Goal: Check status: Check status

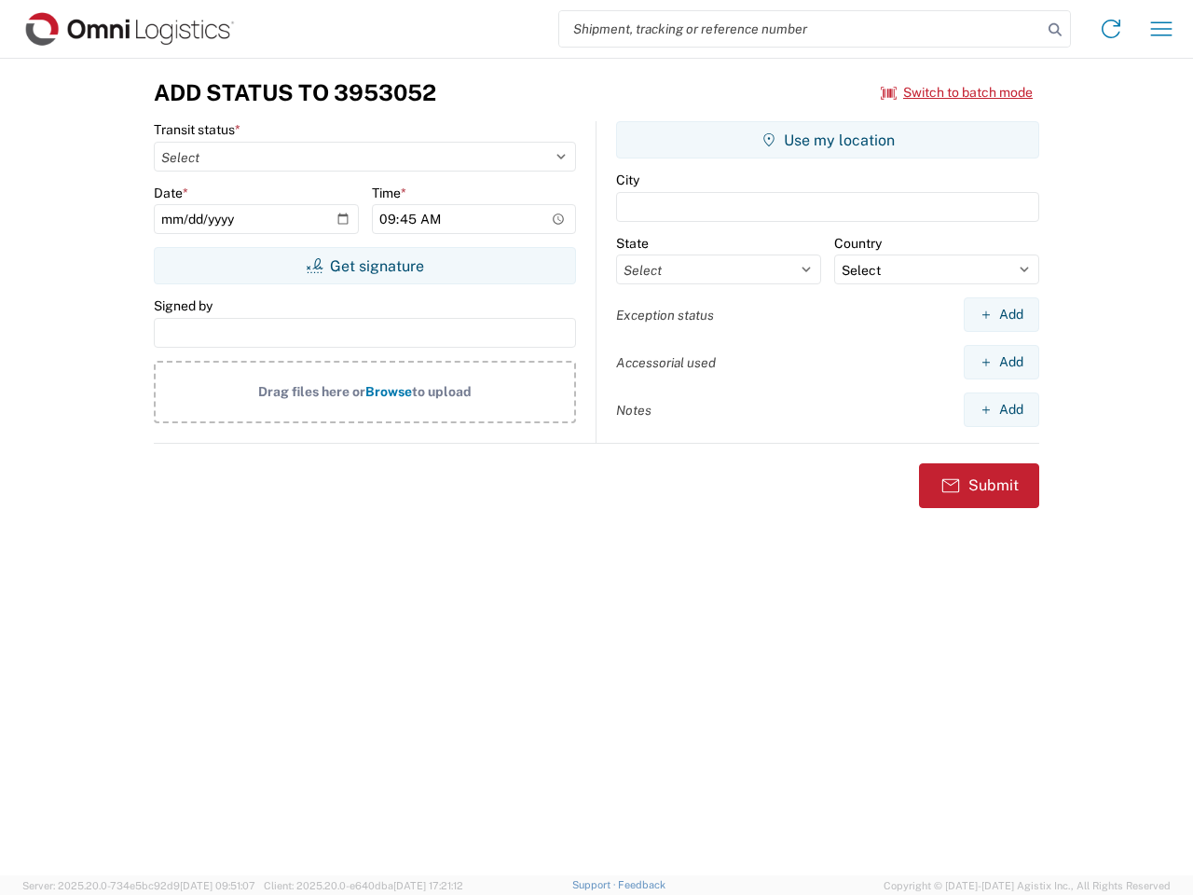
click at [801, 29] on input "search" at bounding box center [800, 28] width 483 height 35
click at [1055, 30] on icon at bounding box center [1055, 30] width 26 height 26
click at [1111, 29] on icon at bounding box center [1111, 29] width 30 height 30
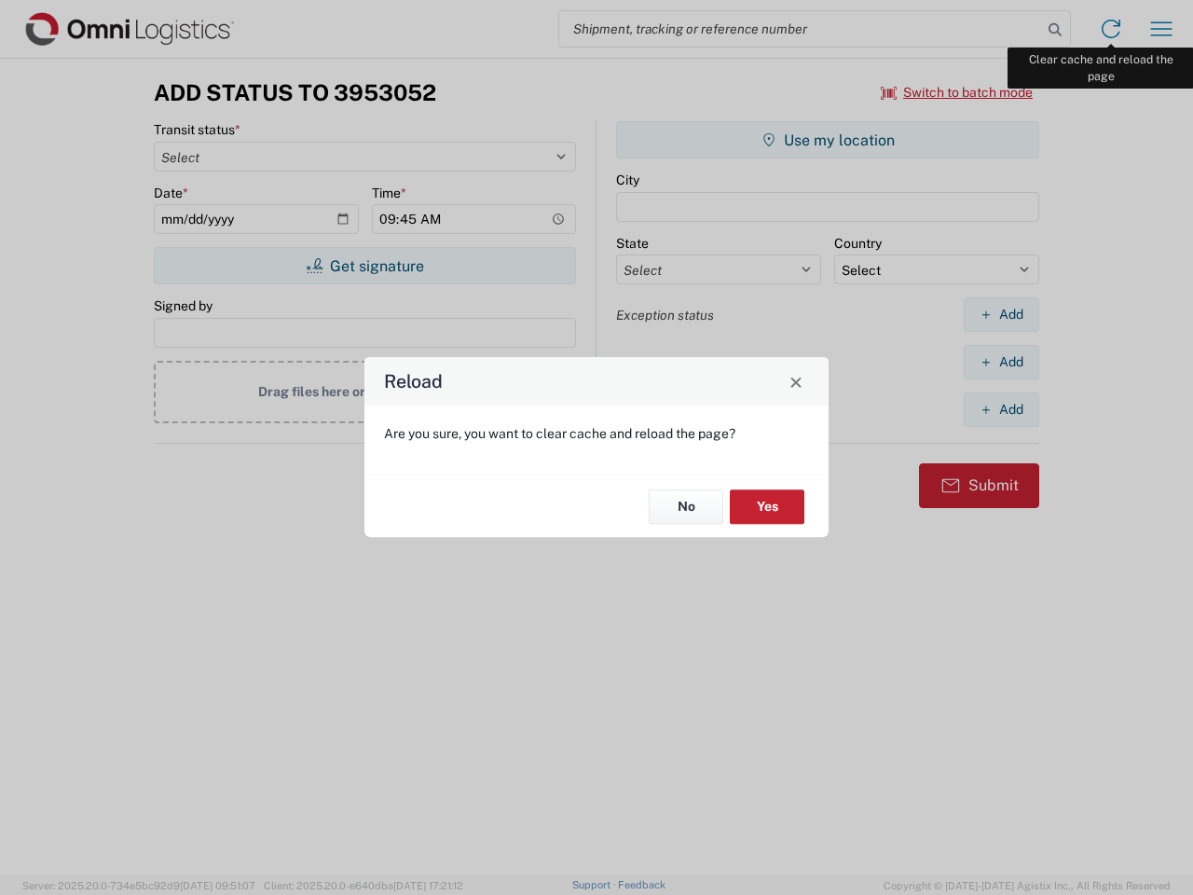
click at [1161, 29] on div "Reload Are you sure, you want to clear cache and reload the page? No Yes" at bounding box center [596, 447] width 1193 height 895
click at [957, 92] on div "Reload Are you sure, you want to clear cache and reload the page? No Yes" at bounding box center [596, 447] width 1193 height 895
click at [364, 266] on div "Reload Are you sure, you want to clear cache and reload the page? No Yes" at bounding box center [596, 447] width 1193 height 895
click at [828, 140] on div "Reload Are you sure, you want to clear cache and reload the page? No Yes" at bounding box center [596, 447] width 1193 height 895
click at [1001, 314] on div "Reload Are you sure, you want to clear cache and reload the page? No Yes" at bounding box center [596, 447] width 1193 height 895
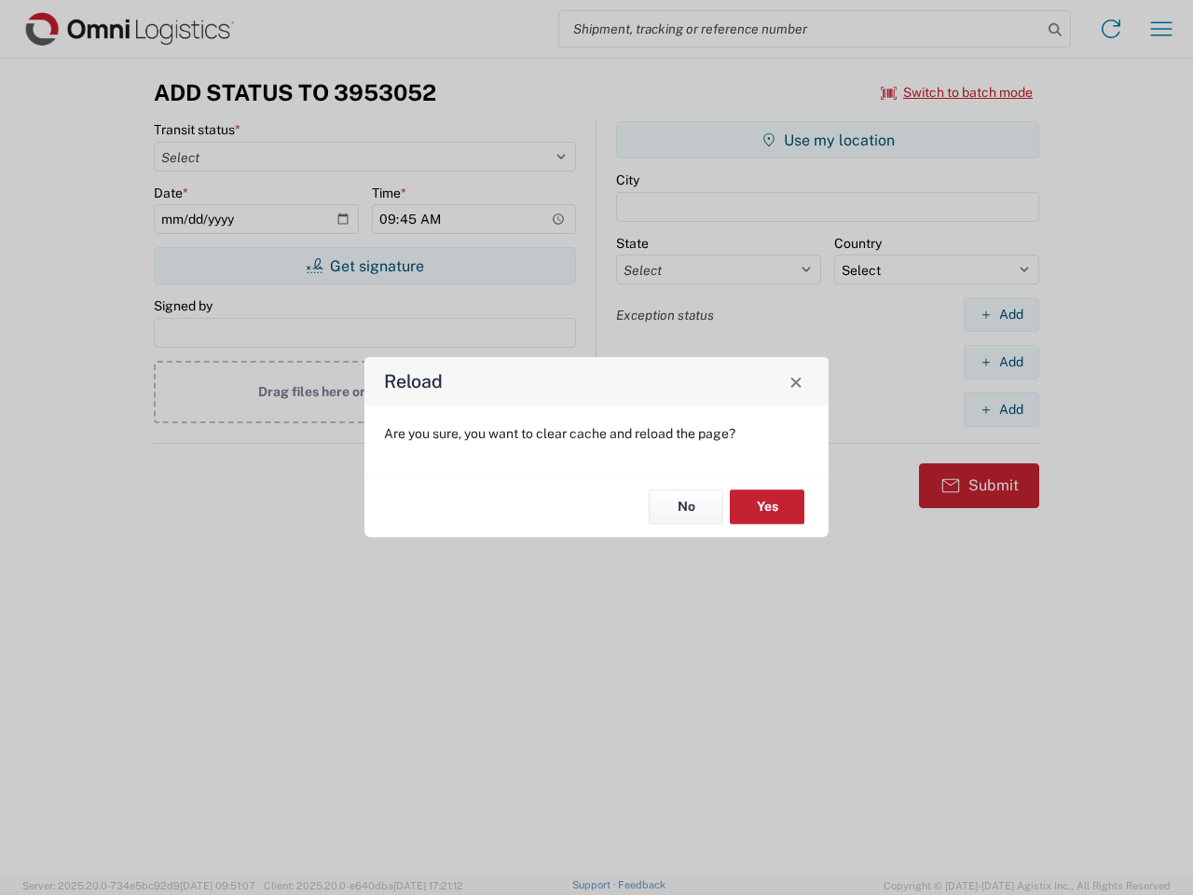
click at [1001, 362] on div "Reload Are you sure, you want to clear cache and reload the page? No Yes" at bounding box center [596, 447] width 1193 height 895
click at [1001, 409] on div "Reload Are you sure, you want to clear cache and reload the page? No Yes" at bounding box center [596, 447] width 1193 height 895
